Goal: Information Seeking & Learning: Find specific fact

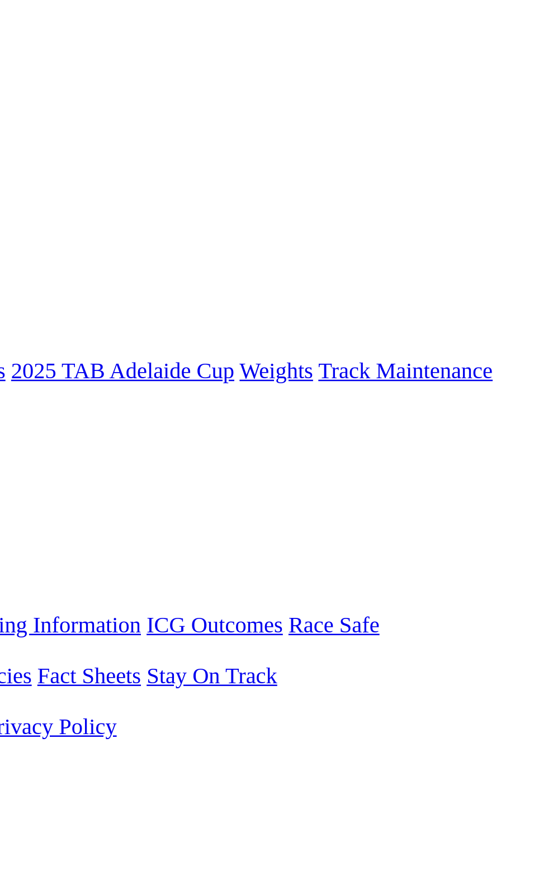
click at [25, 417] on link "F" at bounding box center [22, 422] width 5 height 10
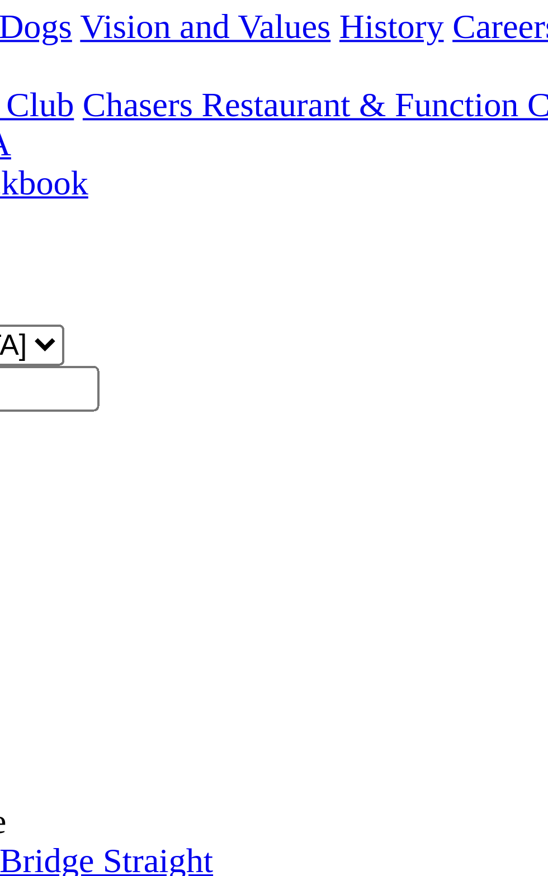
scroll to position [8, 0]
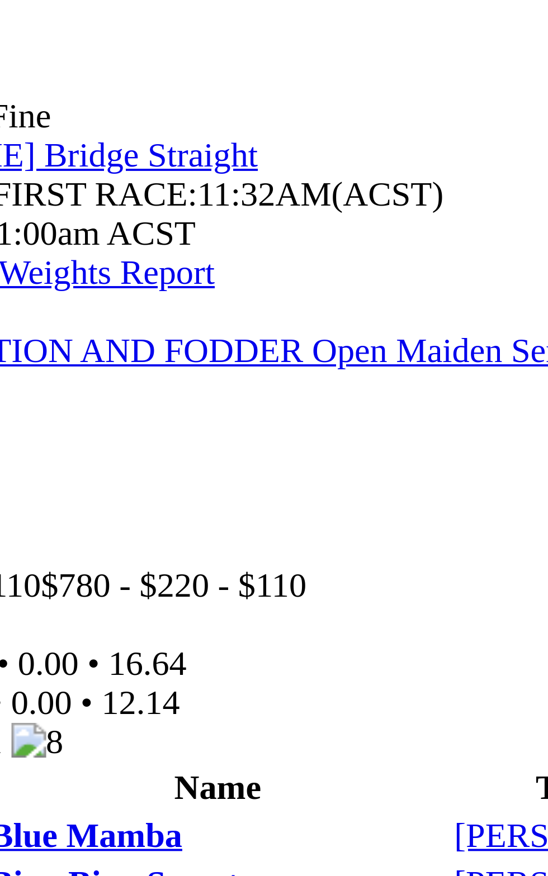
click at [126, 876] on td "Cheat Code" at bounding box center [122, 889] width 118 height 11
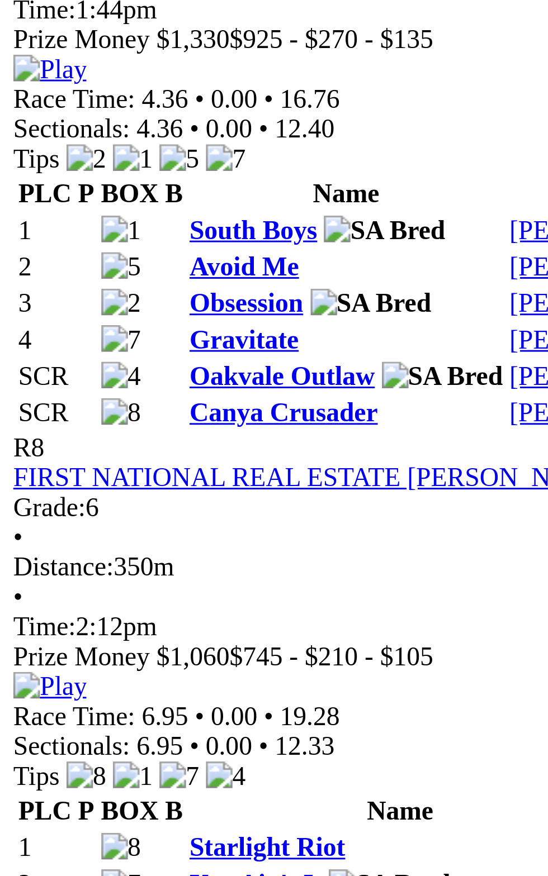
scroll to position [1797, 0]
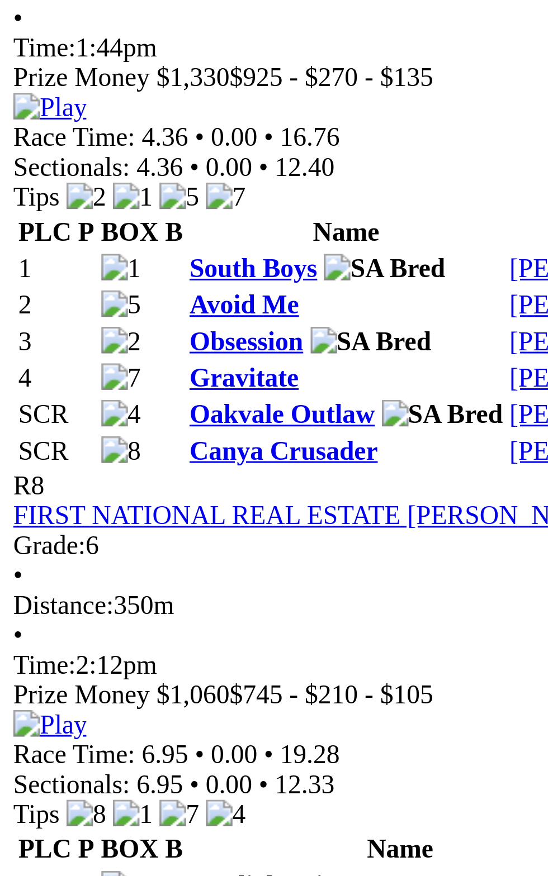
click at [170, 121] on td "Obsession" at bounding box center [116, 115] width 107 height 11
